Goal: Book appointment/travel/reservation

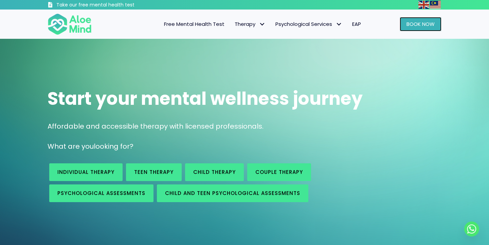
click at [428, 25] on span "Book Now" at bounding box center [421, 23] width 28 height 7
click at [218, 27] on span "Free Mental Health Test" at bounding box center [194, 23] width 60 height 7
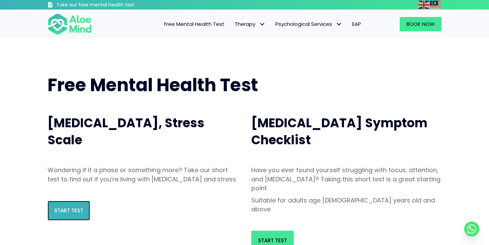
click at [76, 212] on link "Start Test" at bounding box center [69, 210] width 42 height 20
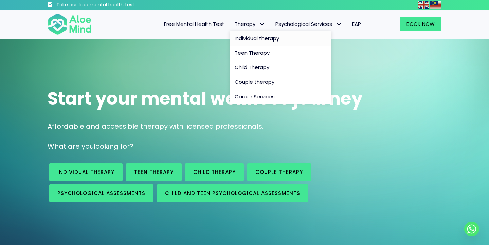
click at [257, 38] on span "Individual therapy" at bounding box center [257, 38] width 45 height 7
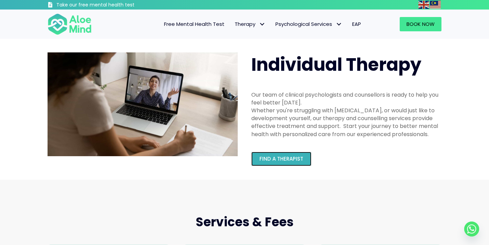
click at [278, 160] on span "Find a therapist" at bounding box center [282, 158] width 44 height 7
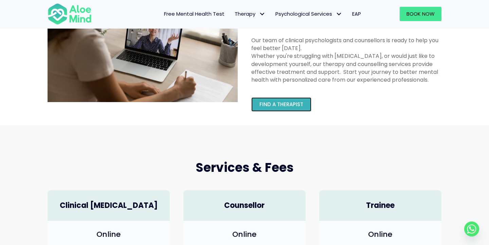
scroll to position [60, 0]
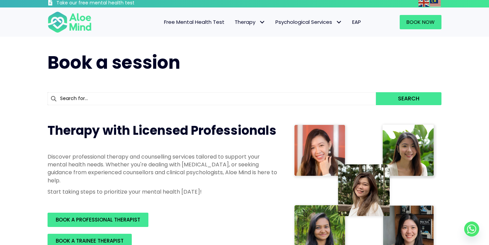
scroll to position [0, 0]
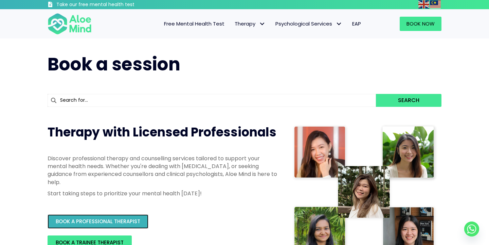
click at [103, 221] on span "BOOK A PROFESSIONAL THERAPIST" at bounding box center [98, 220] width 85 height 7
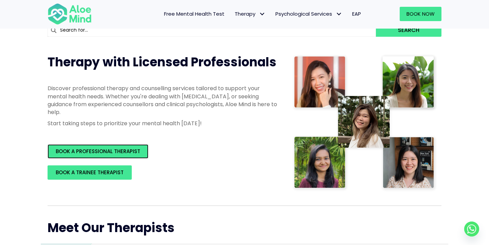
scroll to position [85, 0]
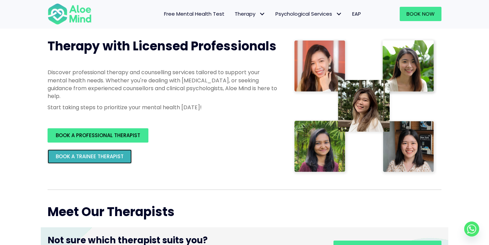
click at [92, 163] on link "BOOK A TRAINEE THERAPIST" at bounding box center [90, 156] width 84 height 14
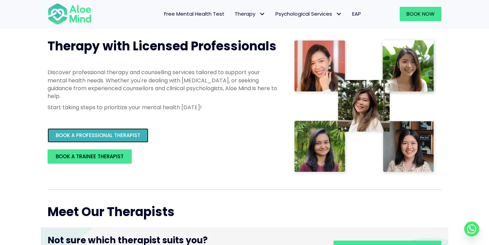
click at [121, 139] on span "BOOK A PROFESSIONAL THERAPIST" at bounding box center [98, 135] width 85 height 7
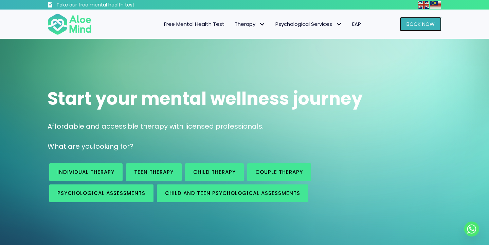
click at [433, 20] on link "Book Now" at bounding box center [421, 24] width 42 height 14
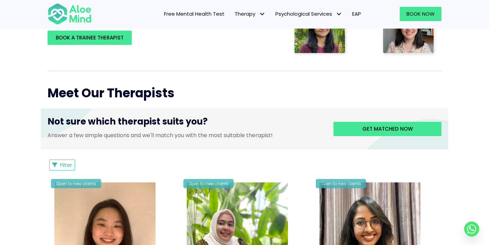
scroll to position [196, 0]
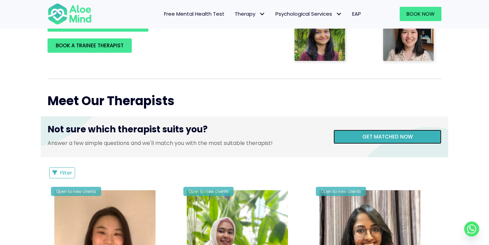
click at [367, 134] on span "Get matched now" at bounding box center [388, 136] width 51 height 7
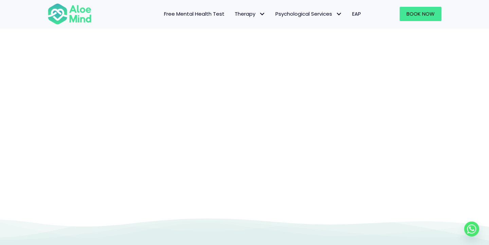
scroll to position [70, 0]
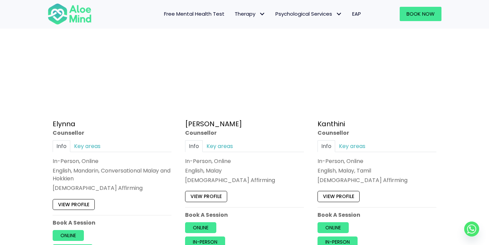
scroll to position [370, 0]
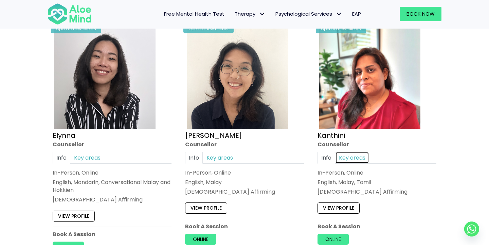
click at [356, 156] on link "Key areas" at bounding box center [352, 158] width 34 height 12
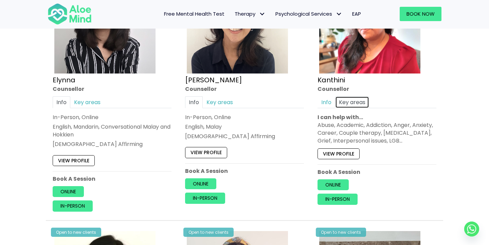
scroll to position [432, 0]
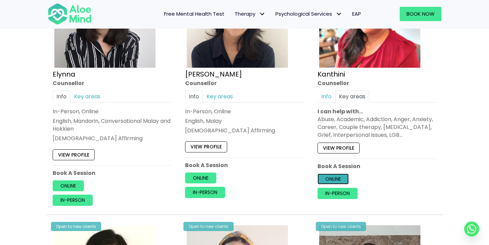
click at [339, 178] on link "Online" at bounding box center [333, 178] width 31 height 11
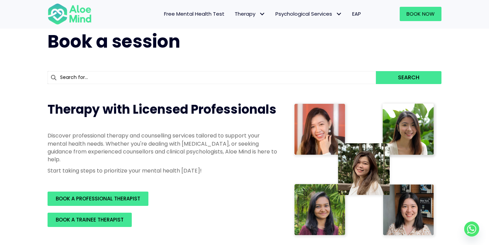
scroll to position [0, 0]
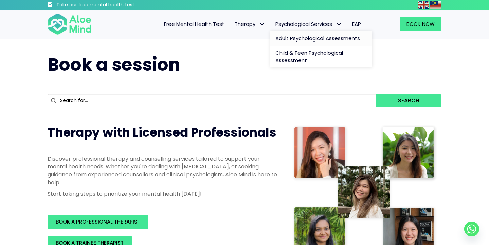
click at [310, 37] on span "Adult Psychological Assessments" at bounding box center [318, 38] width 85 height 7
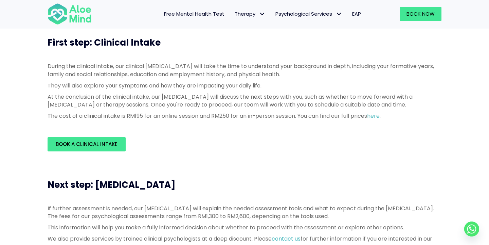
scroll to position [152, 0]
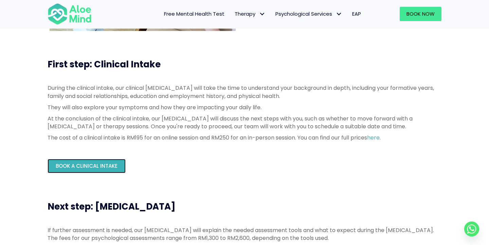
click at [90, 166] on span "Book a Clinical Intake" at bounding box center [87, 165] width 62 height 7
